Goal: Information Seeking & Learning: Learn about a topic

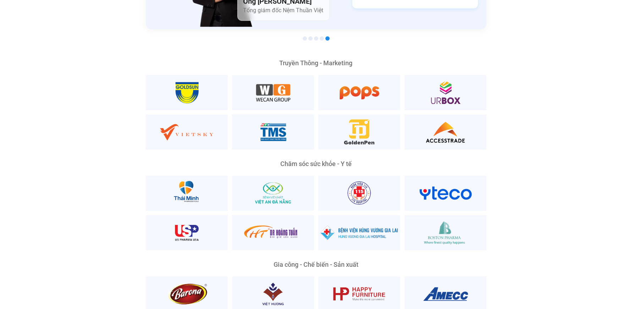
scroll to position [1414, 0]
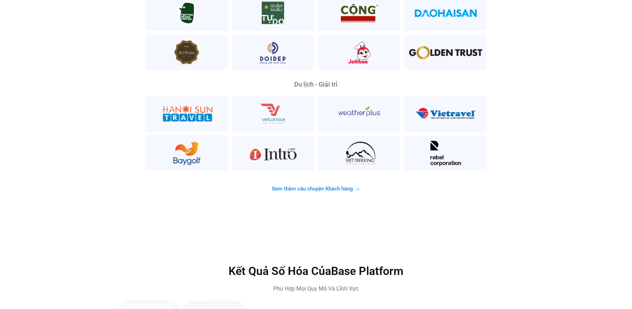
click at [315, 182] on link "Xem thêm câu chuyện Khách hàng" at bounding box center [315, 189] width 105 height 14
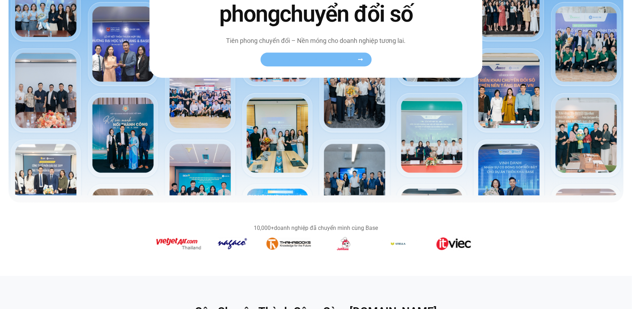
click at [335, 55] on link "Xem toàn bộ câu chuyện khách hàng" at bounding box center [315, 60] width 111 height 14
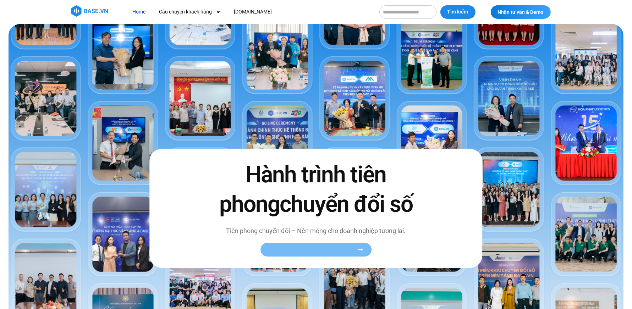
click at [301, 246] on link "Xem toàn bộ câu chuyện khách hàng" at bounding box center [315, 250] width 111 height 14
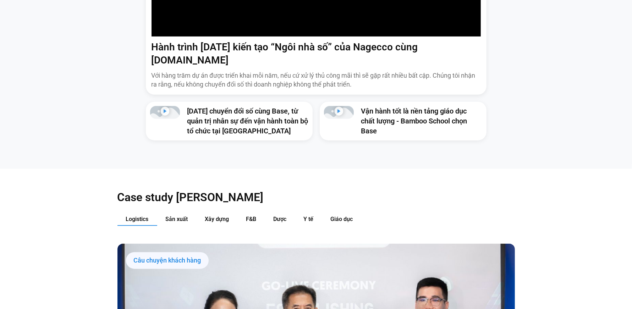
scroll to position [672, 0]
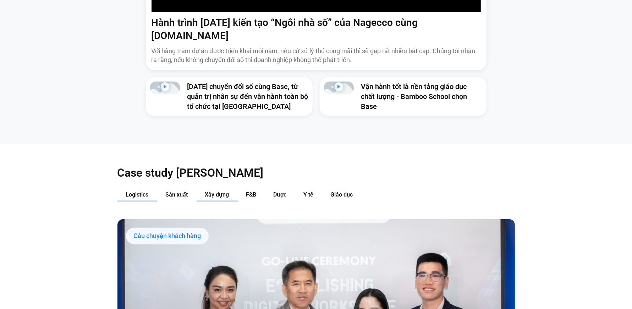
click at [226, 191] on span "Xây dựng" at bounding box center [217, 194] width 24 height 7
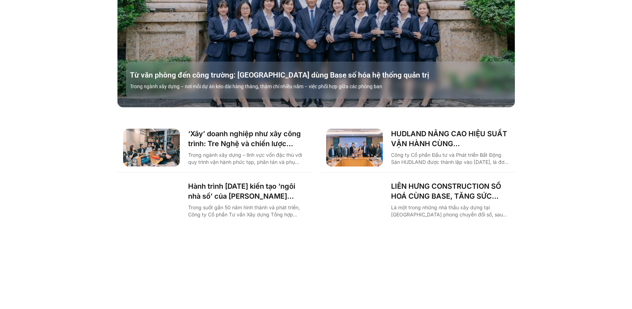
scroll to position [1010, 0]
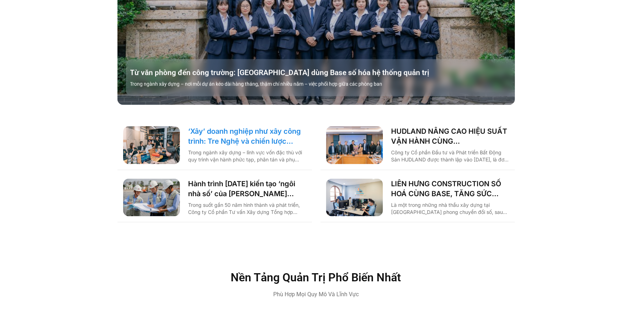
click at [241, 127] on link "‘Xây’ doanh nghiệp như xây công trình: Tre Nghệ và chiến lược chuyển đổi từ gốc" at bounding box center [247, 136] width 118 height 20
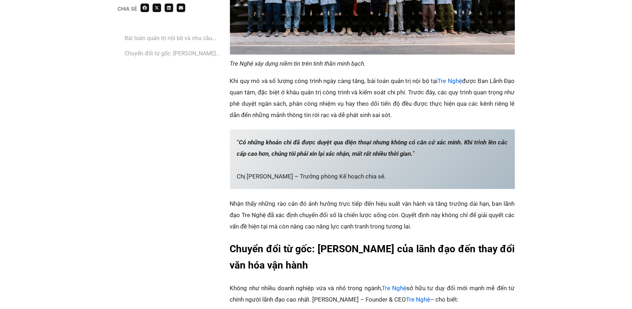
scroll to position [760, 0]
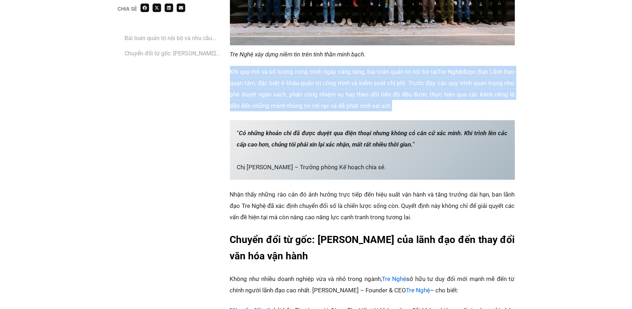
drag, startPoint x: 403, startPoint y: 84, endPoint x: 230, endPoint y: 47, distance: 177.5
click at [230, 66] on p "Khi quy mô và số lượng công trình ngày càng tăng, bài toán quản trị nội bộ tại …" at bounding box center [372, 88] width 285 height 45
copy p "Khi quy mô và số lượng công trình ngày càng tăng, bài toán quản trị nội bộ tại …"
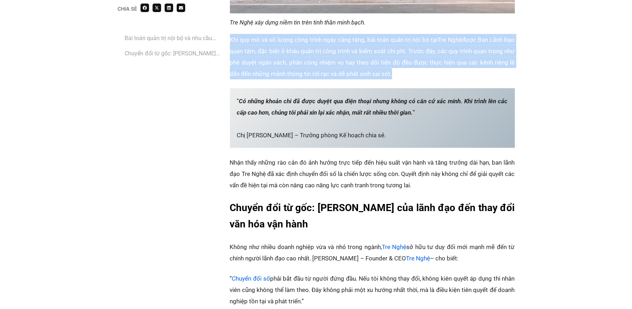
scroll to position [793, 0]
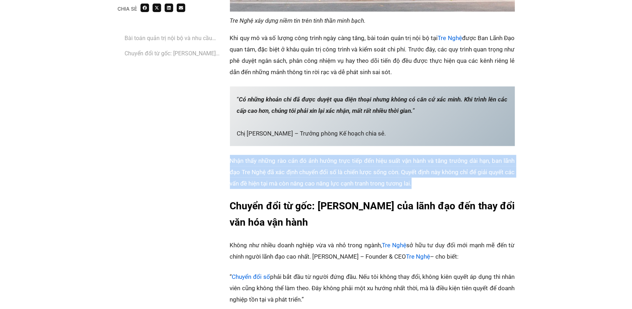
drag, startPoint x: 429, startPoint y: 158, endPoint x: 222, endPoint y: 138, distance: 207.8
click at [222, 138] on div "Chia sẻ Bài toán quản trị nội bộ và nhu cầu chuyển đổi số cấp thiết‏ ‏Chuyển đổ…" at bounding box center [315, 255] width 397 height 1197
copy p "‏Nhận thấy những rào cản đó ảnh hưởng trực tiếp đến hiệu suất vận hành và tăng …"
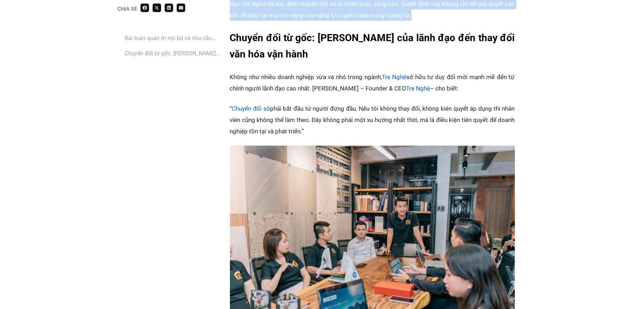
scroll to position [960, 0]
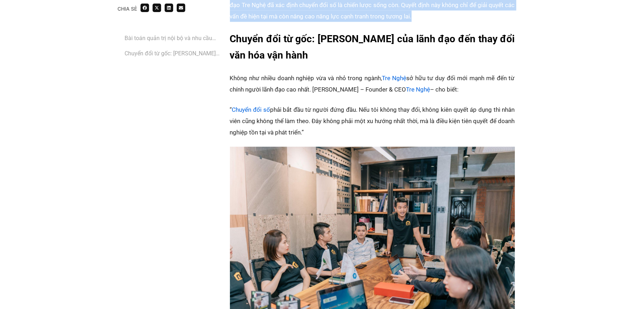
click at [327, 110] on p "‏“ Chuyển đổi số phải bắt đầu từ người đứng đầu. Nếu tôi không thay đổi, không …" at bounding box center [372, 121] width 285 height 34
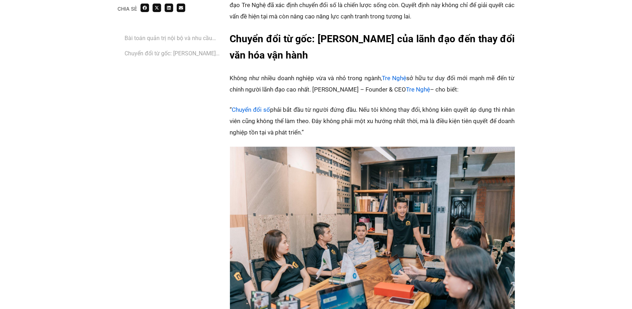
click at [327, 110] on p "‏“ Chuyển đổi số phải bắt đầu từ người đứng đầu. Nếu tôi không thay đổi, không …" at bounding box center [372, 121] width 285 height 34
click at [315, 109] on p "‏“ Chuyển đổi số phải bắt đầu từ người đứng đầu. Nếu tôi không thay đổi, không …" at bounding box center [372, 121] width 285 height 34
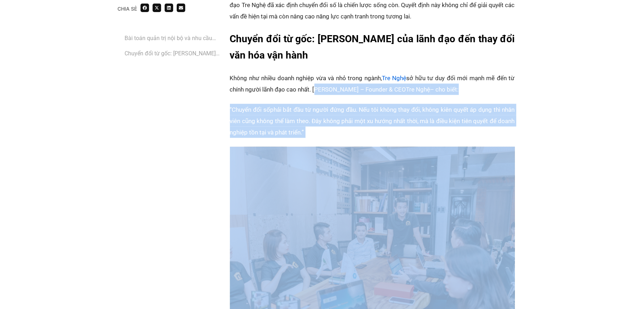
drag, startPoint x: 315, startPoint y: 109, endPoint x: 315, endPoint y: 64, distance: 45.8
click at [315, 64] on div "Trong ngành xây dựng – lĩnh vực vốn đặc thù với quy trình vận hành phức tạp, ph…" at bounding box center [372, 84] width 285 height 1188
copy div "Anh Đặng Văn Đạo – Founder & CEO Tre Nghệ ‏‏– cho biết:‏ ‏“ Chuyển đổi số phải …"
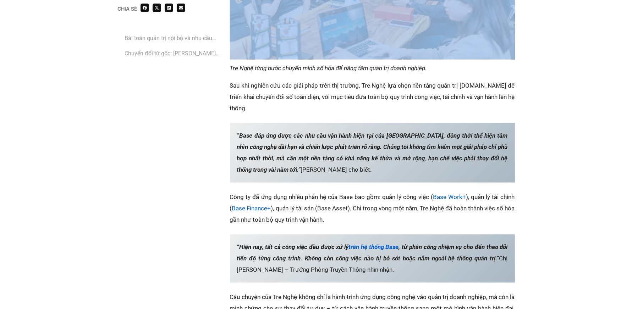
scroll to position [1239, 0]
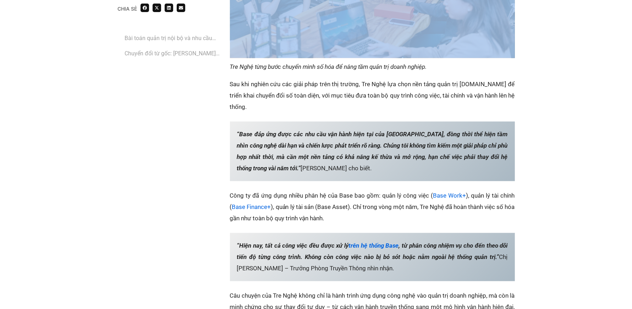
click at [403, 79] on p "Sau khi nghiên cứu các giải pháp trên thị trường, Tre Nghệ lựa chọn nền tảng qu…" at bounding box center [372, 96] width 285 height 34
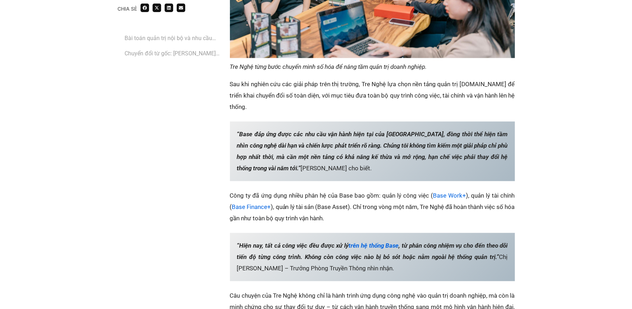
click at [458, 79] on p "Sau khi nghiên cứu các giải pháp trên thị trường, Tre Nghệ lựa chọn nền tảng qu…" at bounding box center [372, 96] width 285 height 34
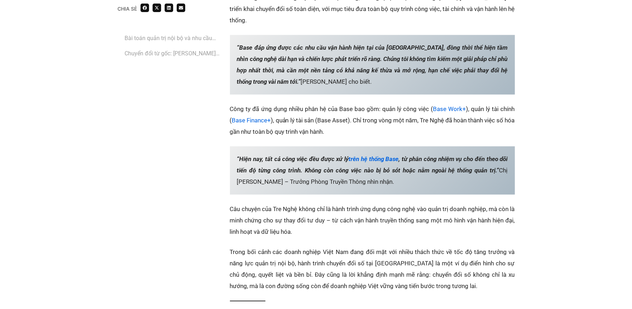
scroll to position [1277, 0]
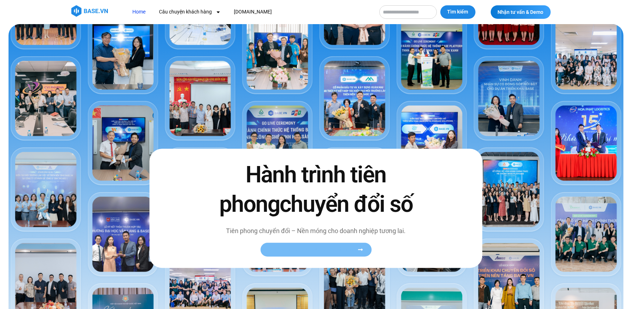
click at [327, 250] on span "Xem toàn bộ câu chuyện khách hàng" at bounding box center [312, 249] width 87 height 5
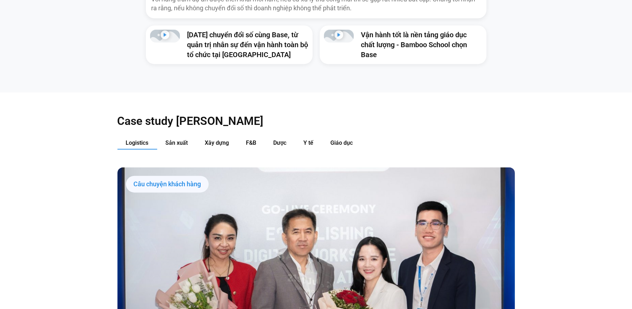
scroll to position [716, 0]
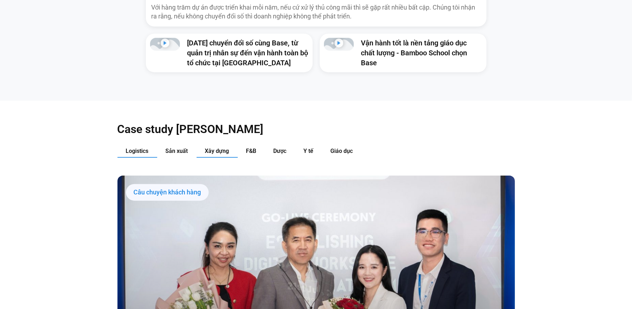
click at [219, 148] on span "Xây dựng" at bounding box center [217, 151] width 24 height 7
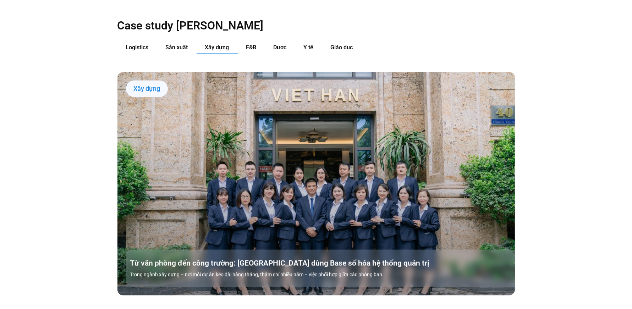
scroll to position [799, 0]
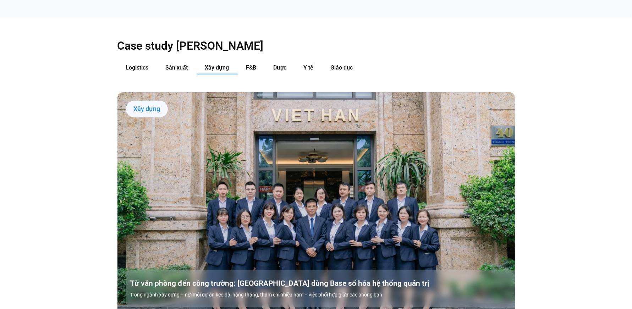
click at [138, 101] on div "Xây dựng" at bounding box center [147, 109] width 42 height 17
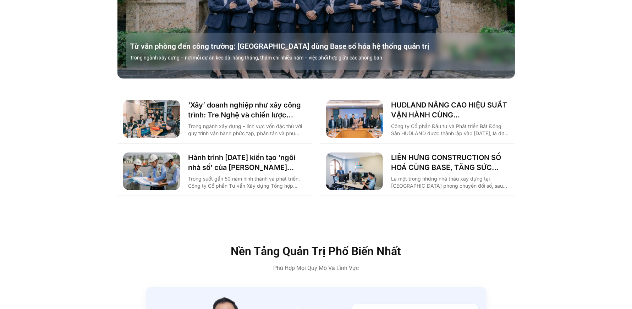
scroll to position [1051, 0]
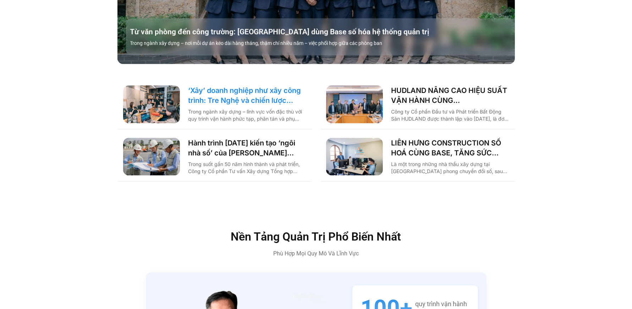
click at [233, 86] on link "‘Xây’ doanh nghiệp như xây công trình: Tre Nghệ và chiến lược chuyển đổi từ gốc" at bounding box center [247, 96] width 118 height 20
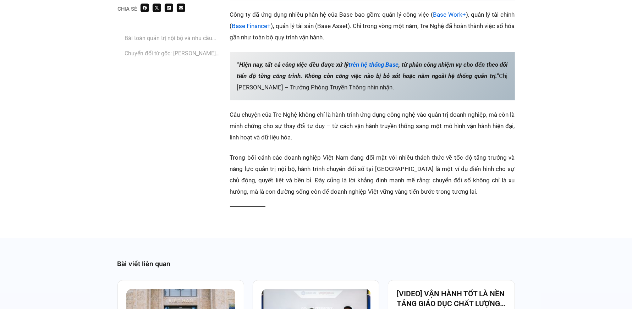
scroll to position [1414, 0]
